Goal: Task Accomplishment & Management: Use online tool/utility

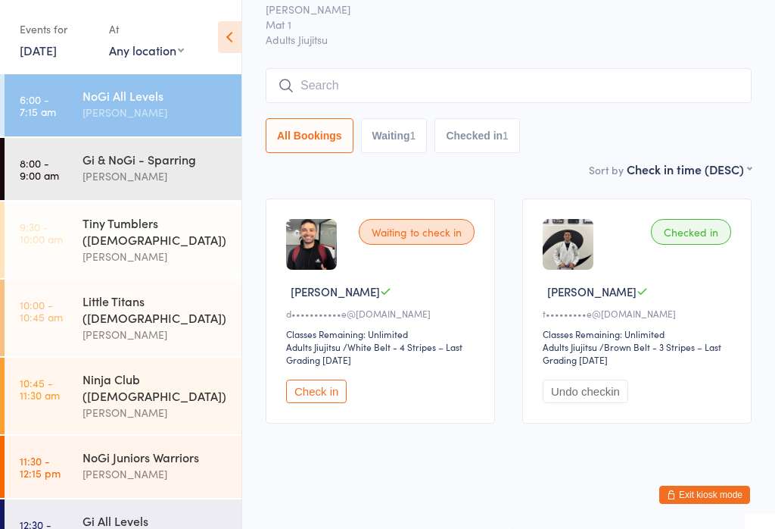
click at [144, 167] on div "Gi & NoGi - Sparring" at bounding box center [156, 159] width 146 height 17
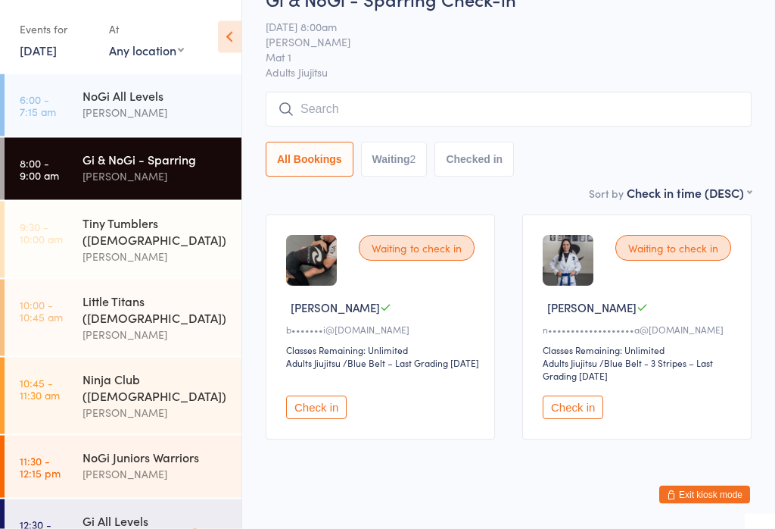
scroll to position [51, 0]
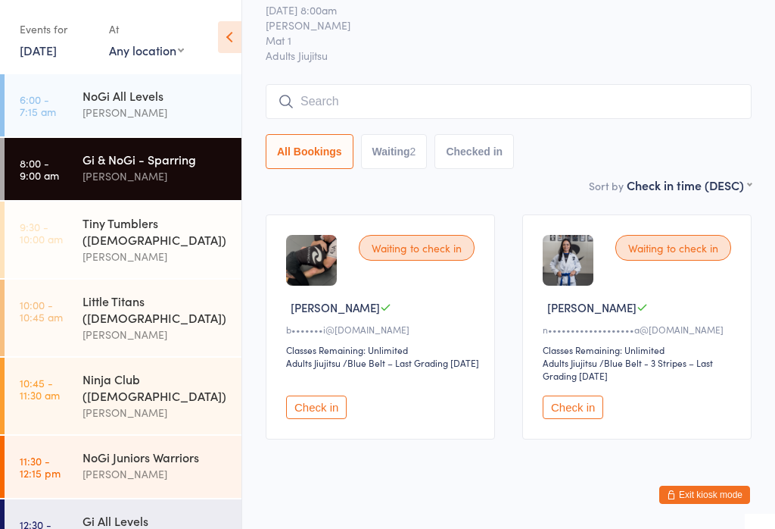
click at [334, 419] on button "Check in" at bounding box center [316, 406] width 61 height 23
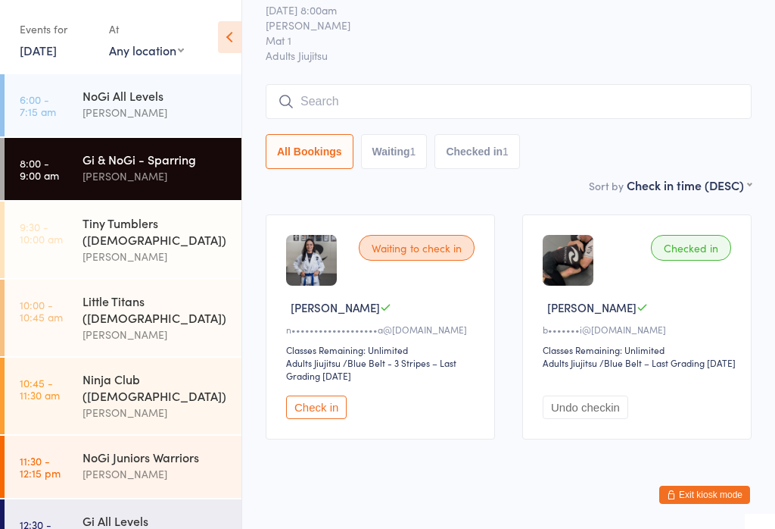
click at [452, 102] on input "search" at bounding box center [509, 101] width 486 height 35
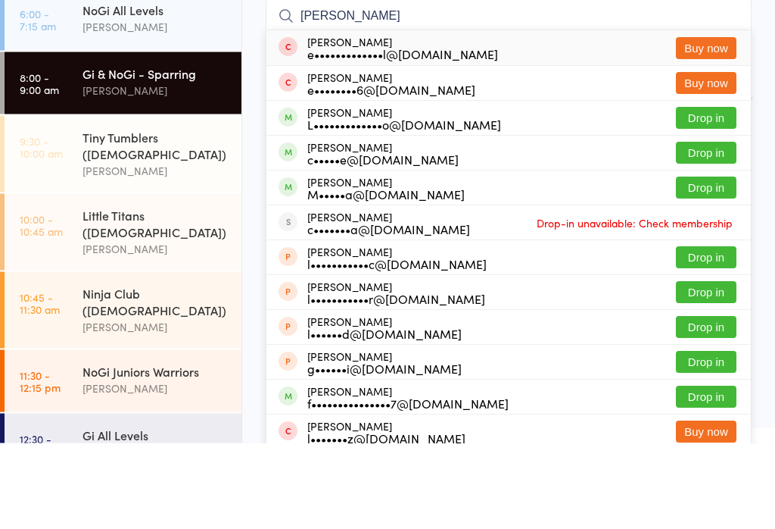
type input "[PERSON_NAME]"
click at [710, 193] on button "Drop in" at bounding box center [706, 204] width 61 height 22
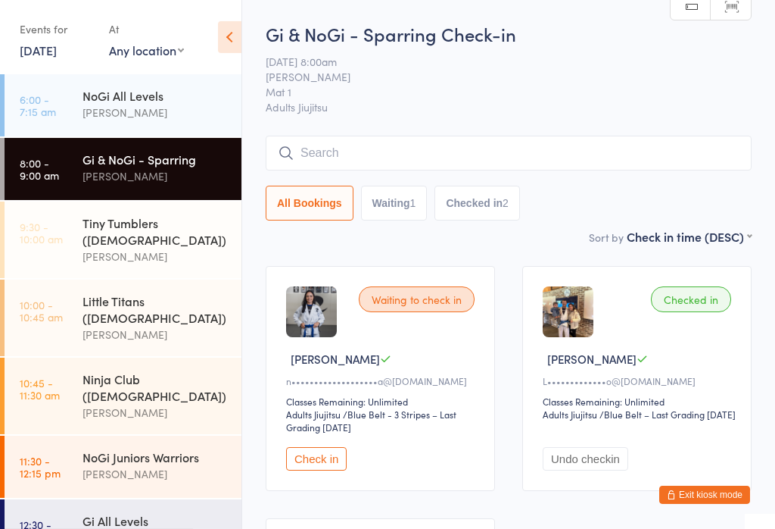
scroll to position [3, 0]
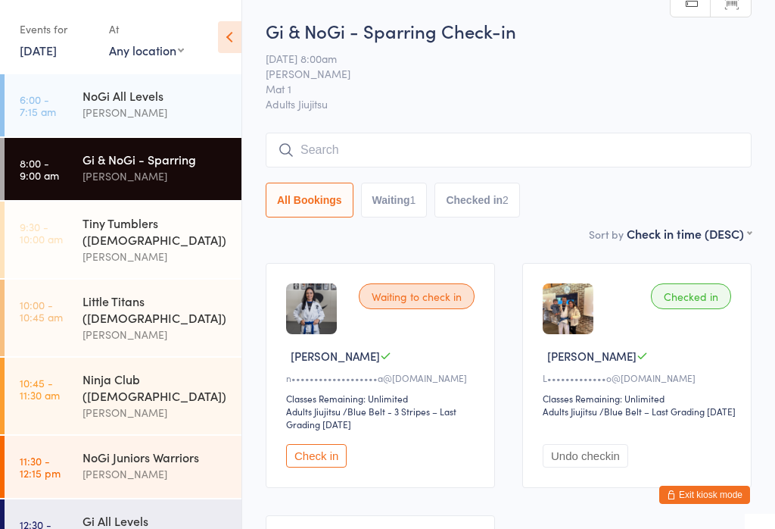
click at [532, 147] on input "search" at bounding box center [509, 150] width 486 height 35
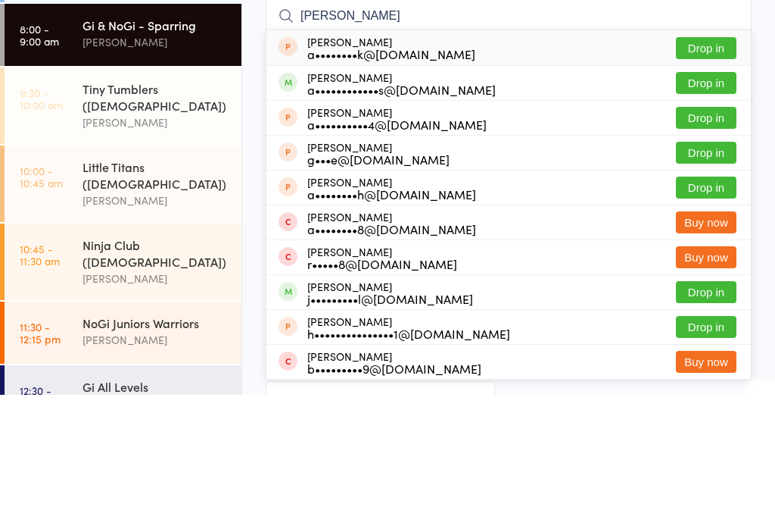
type input "[PERSON_NAME]"
click at [704, 206] on button "Drop in" at bounding box center [706, 217] width 61 height 22
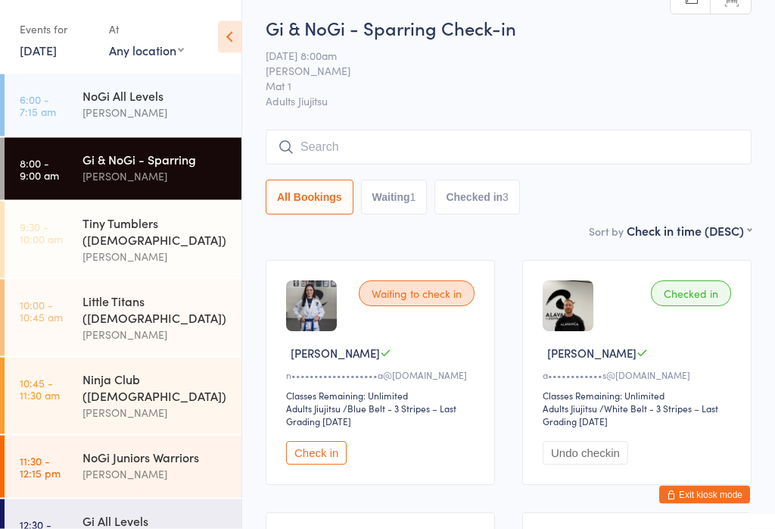
scroll to position [0, 0]
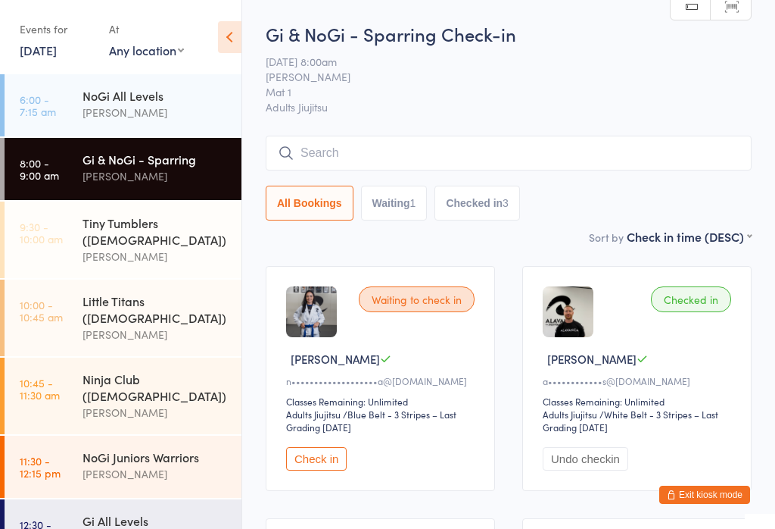
click at [567, 147] on input "search" at bounding box center [509, 153] width 486 height 35
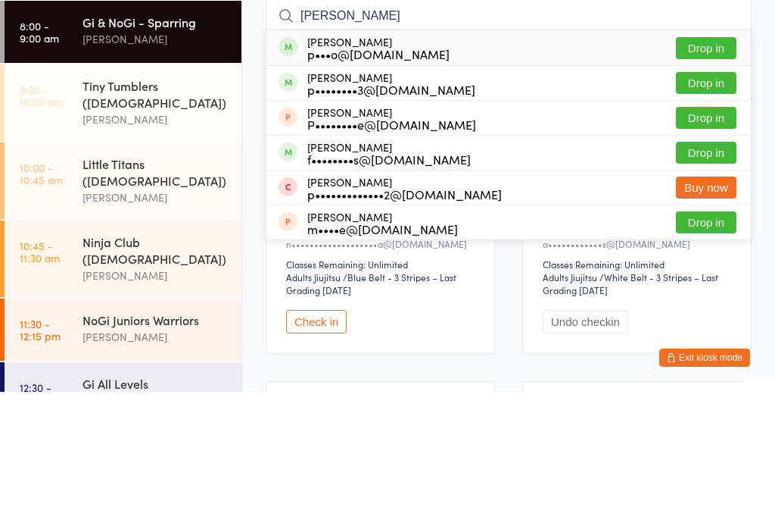
type input "[PERSON_NAME]"
click at [707, 209] on button "Drop in" at bounding box center [706, 220] width 61 height 22
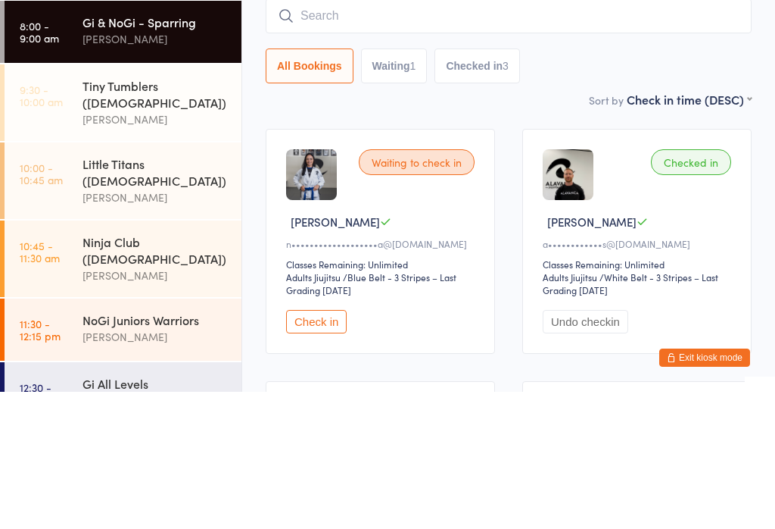
scroll to position [137, 0]
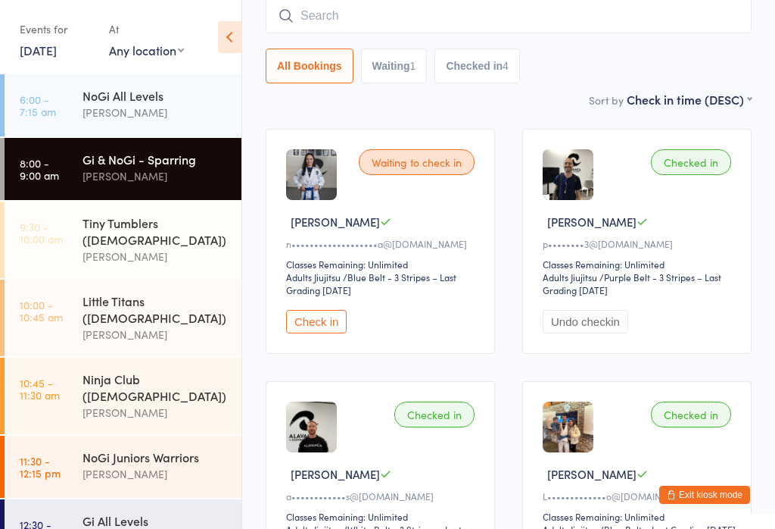
click at [665, 10] on input "search" at bounding box center [509, 15] width 486 height 35
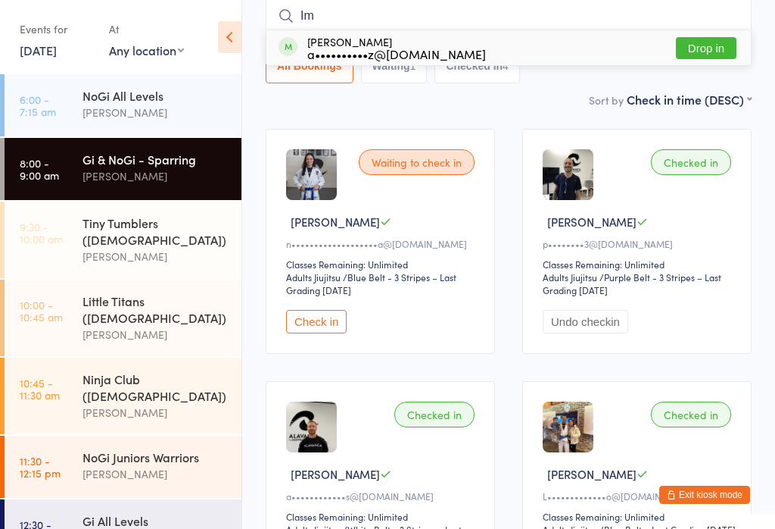
type input "Im"
click at [395, 41] on div "[PERSON_NAME] a••••••••••z@[DOMAIN_NAME]" at bounding box center [396, 48] width 179 height 24
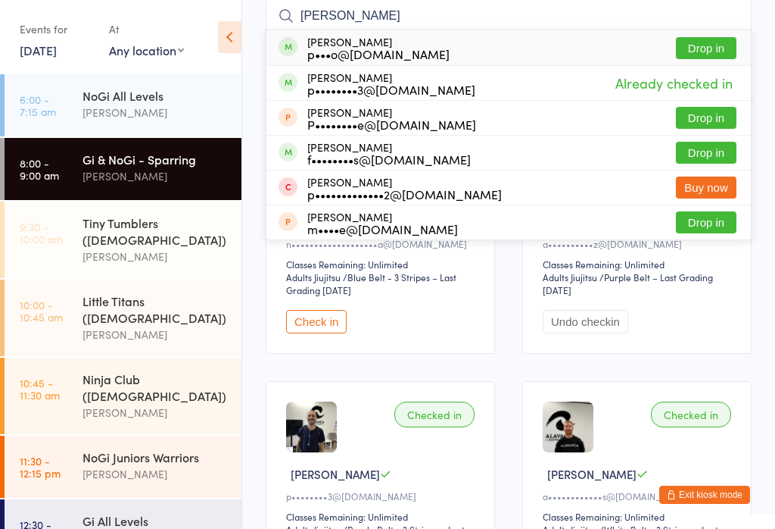
type input "[PERSON_NAME]"
click at [716, 43] on button "Drop in" at bounding box center [706, 48] width 61 height 22
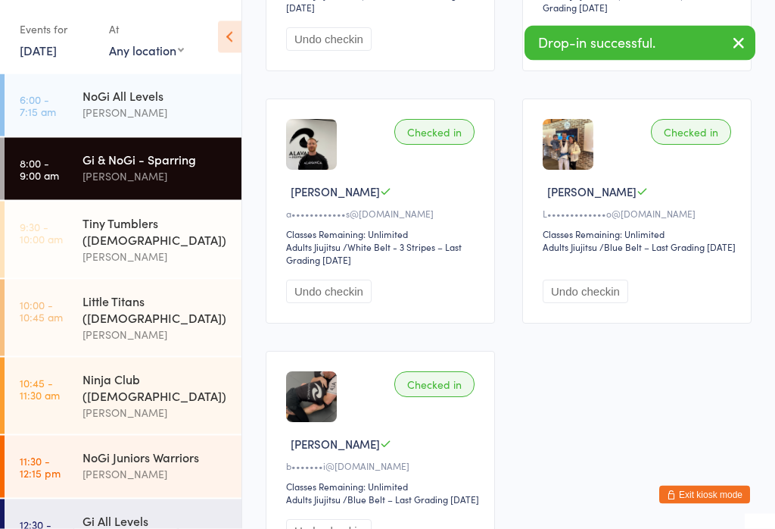
scroll to position [672, 0]
